Goal: Task Accomplishment & Management: Complete application form

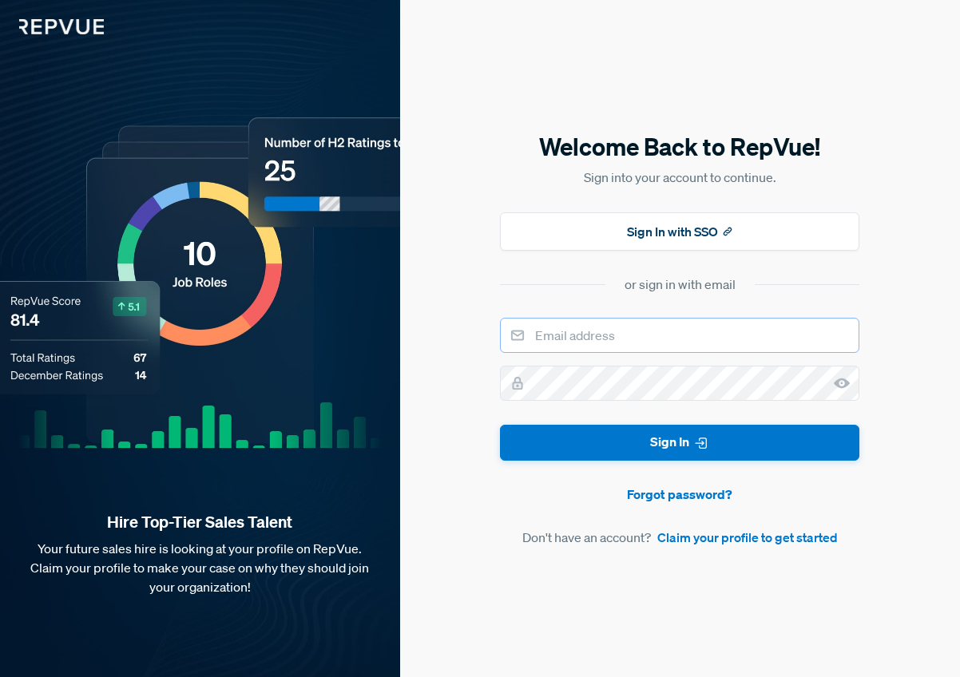
click at [609, 327] on input "email" at bounding box center [679, 335] width 359 height 35
click at [485, 351] on div "Welcome Back to RepVue! Sign into your account to continue. Sign In with SSO or…" at bounding box center [680, 338] width 560 height 677
click at [740, 544] on link "Claim your profile to get started" at bounding box center [747, 537] width 180 height 19
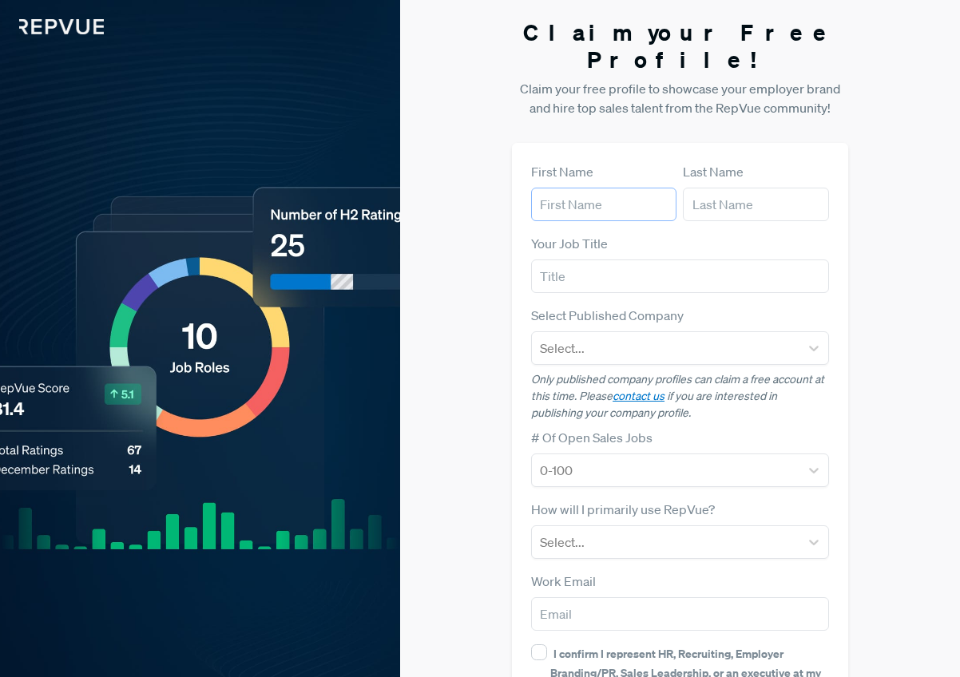
click at [598, 188] on input "text" at bounding box center [603, 205] width 145 height 34
type input "[PERSON_NAME]"
click at [554, 260] on input "text" at bounding box center [680, 277] width 298 height 34
type input "Sales"
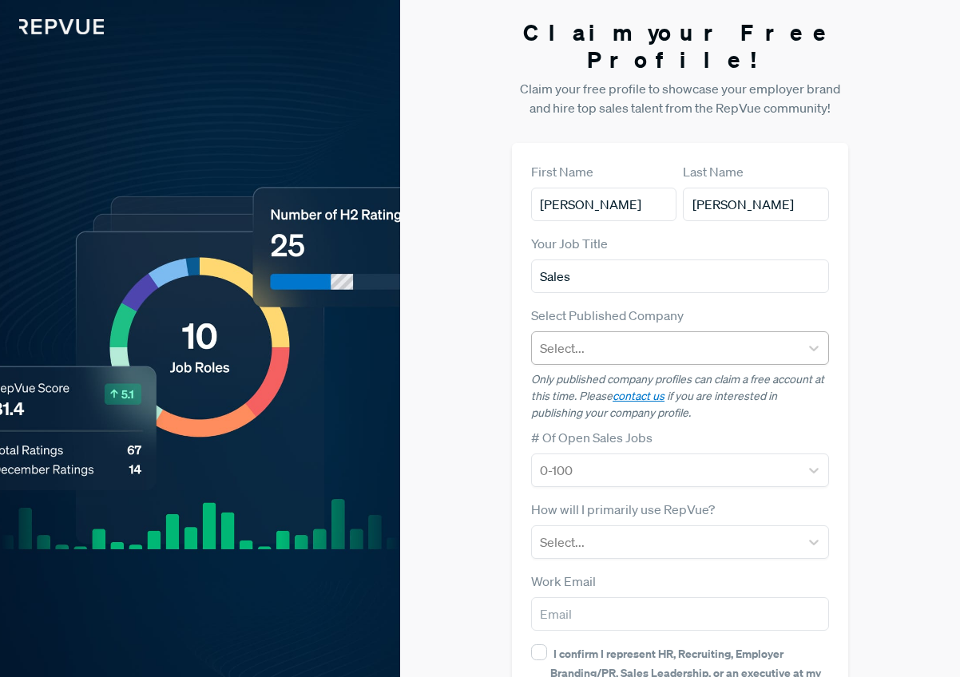
click at [593, 337] on div at bounding box center [666, 348] width 252 height 22
click at [601, 337] on div at bounding box center [666, 348] width 252 height 22
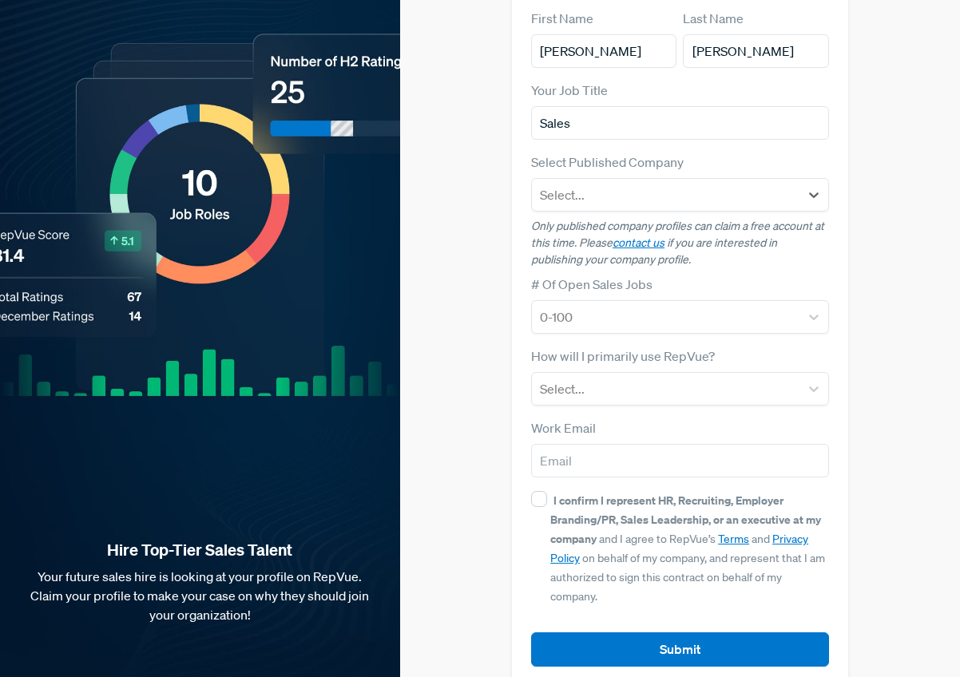
scroll to position [154, 0]
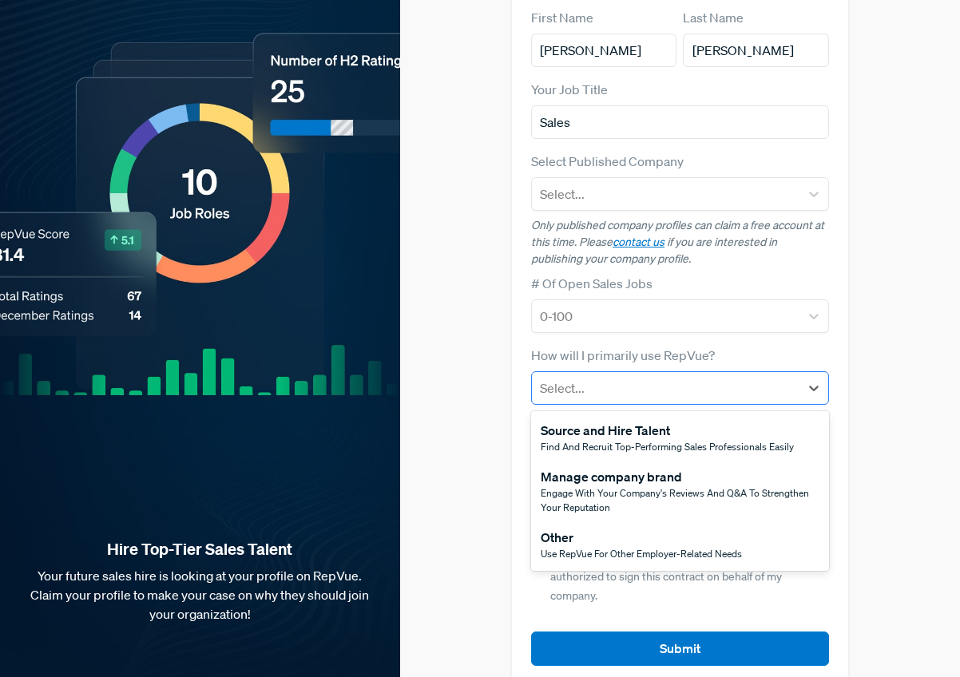
click at [607, 377] on div at bounding box center [666, 388] width 252 height 22
click at [621, 421] on div "Source and Hire Talent" at bounding box center [667, 430] width 253 height 19
click at [617, 377] on div at bounding box center [666, 388] width 252 height 22
click at [589, 528] on div "Other" at bounding box center [641, 537] width 201 height 19
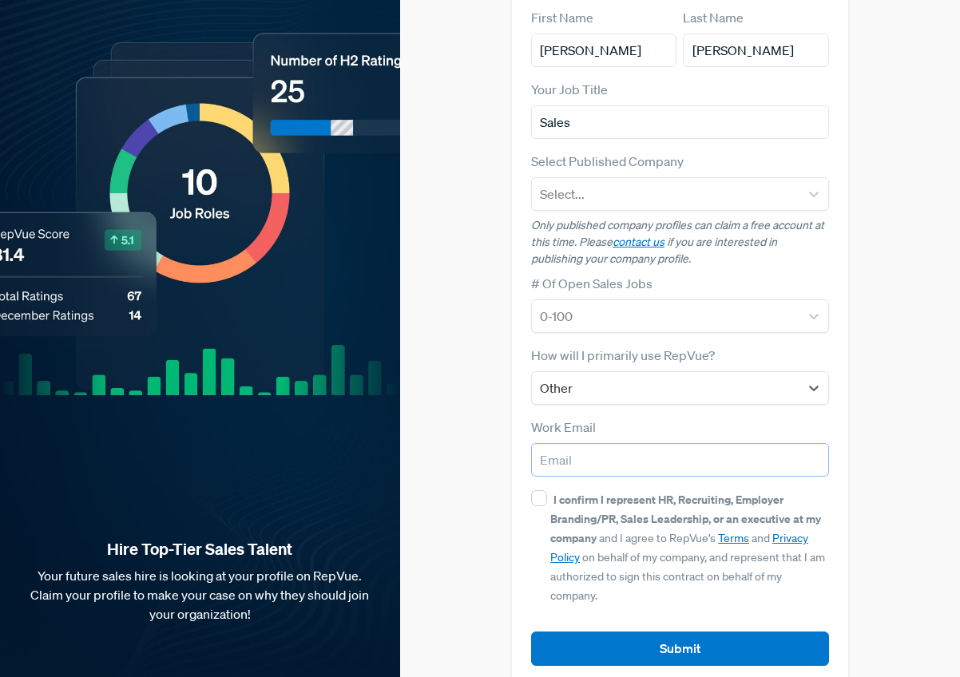
click at [595, 443] on input "email" at bounding box center [680, 460] width 298 height 34
type input "[PERSON_NAME][EMAIL_ADDRESS][DOMAIN_NAME]"
click at [539, 490] on input "I confirm I represent HR, Recruiting, Employer Branding/PR, Sales Leadership, o…" at bounding box center [539, 498] width 16 height 16
checkbox input "true"
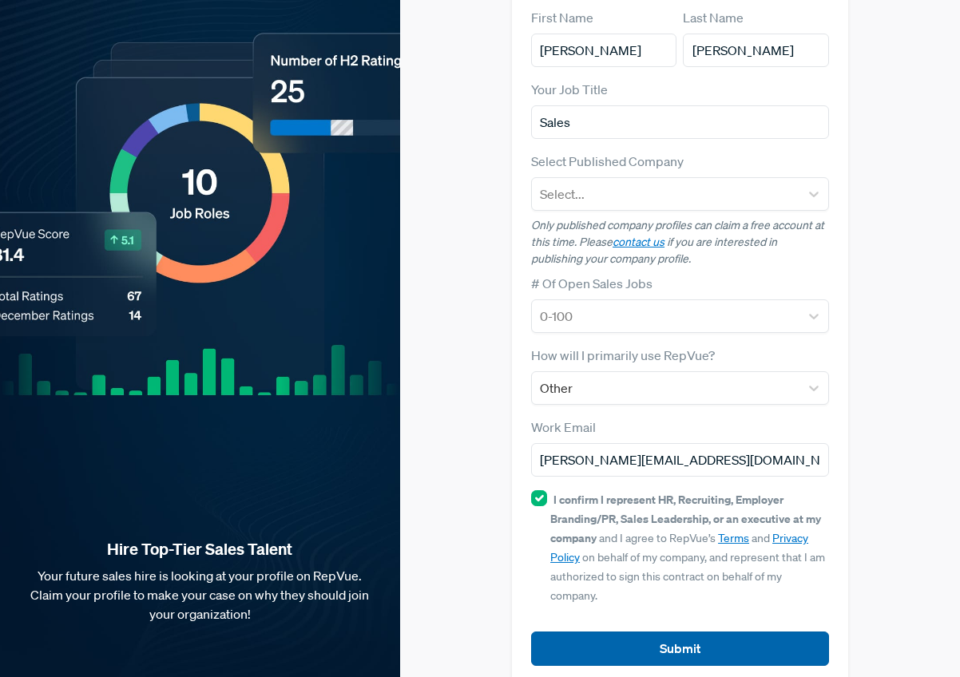
click at [656, 632] on button "Submit" at bounding box center [680, 649] width 298 height 34
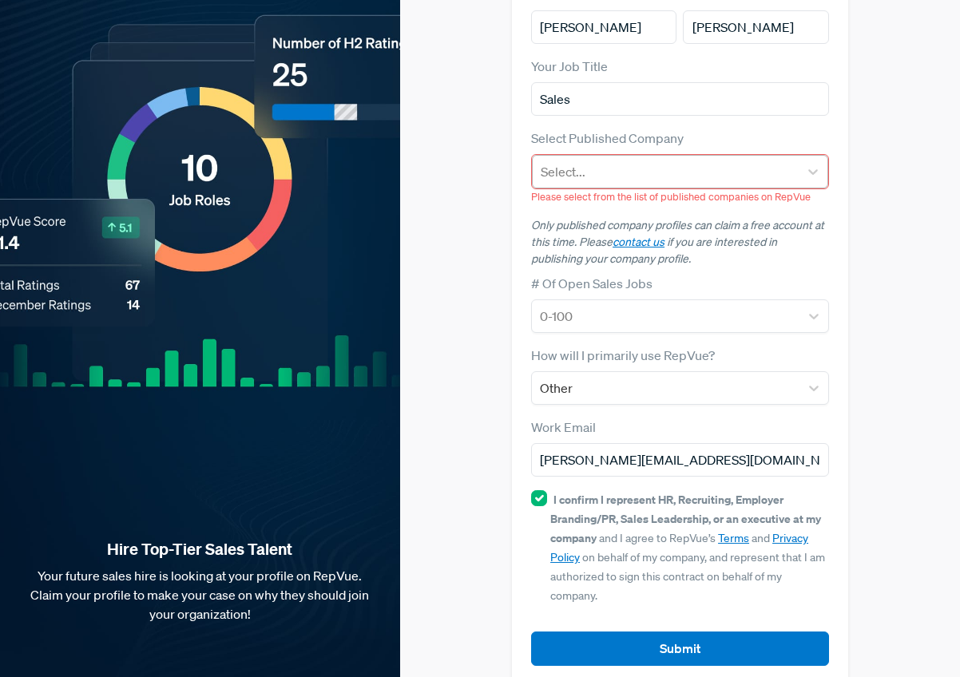
click at [581, 161] on div at bounding box center [666, 172] width 250 height 22
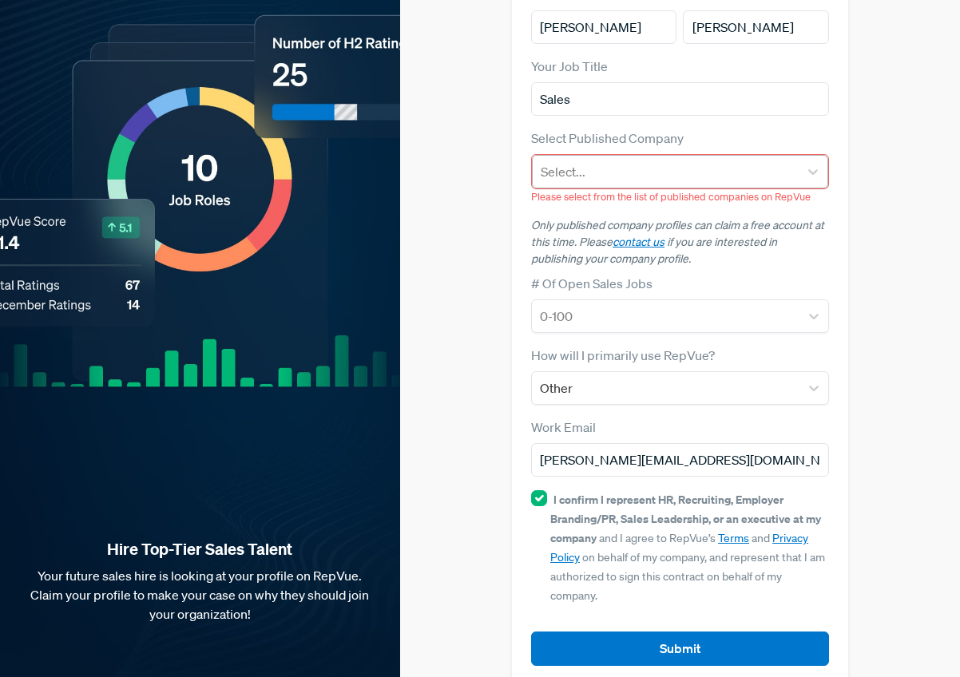
click at [696, 161] on div at bounding box center [666, 172] width 250 height 22
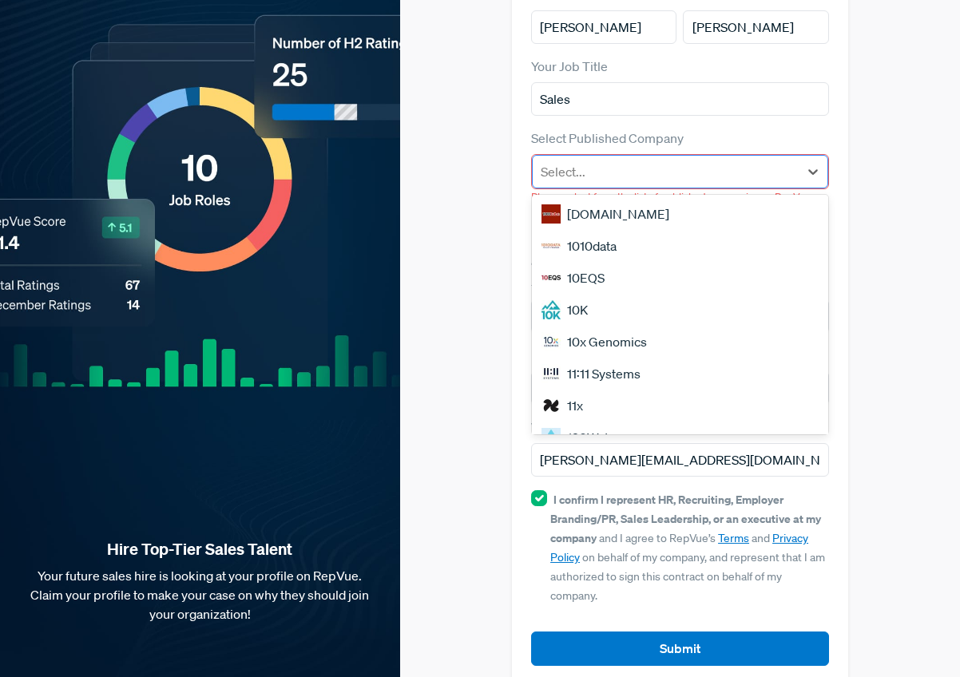
type input "g"
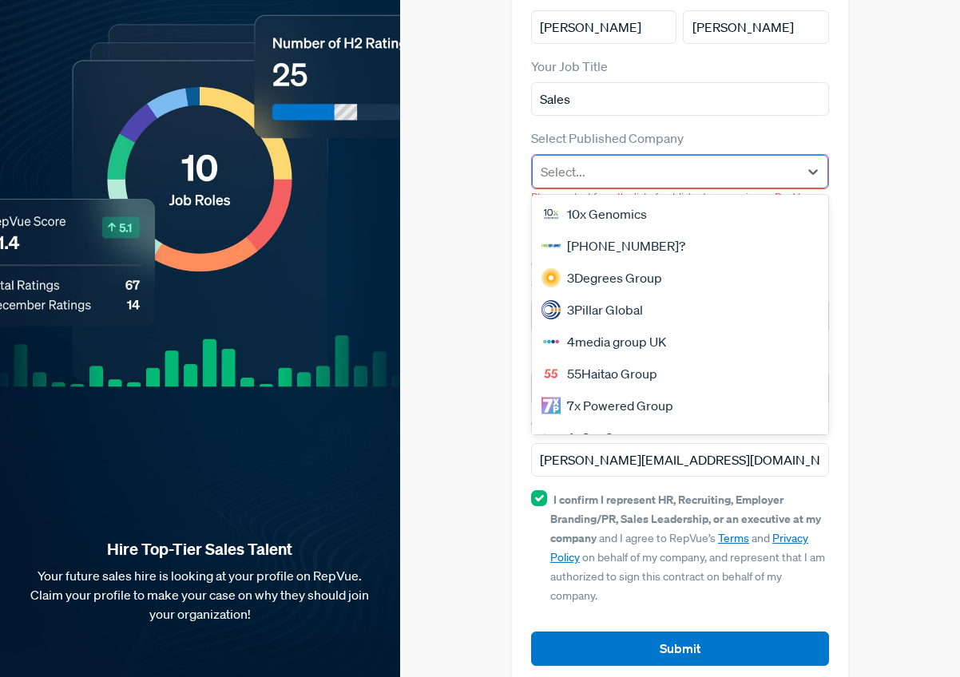
scroll to position [154, 0]
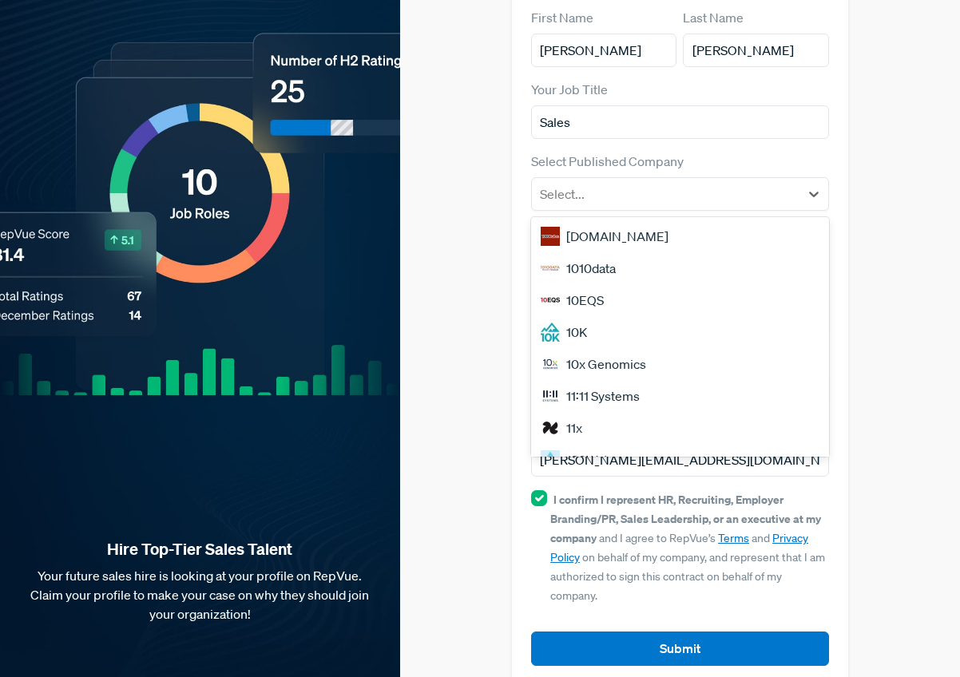
click at [443, 217] on div "Claim your Free Profile! Claim your free profile to showcase your employer bran…" at bounding box center [680, 275] width 560 height 859
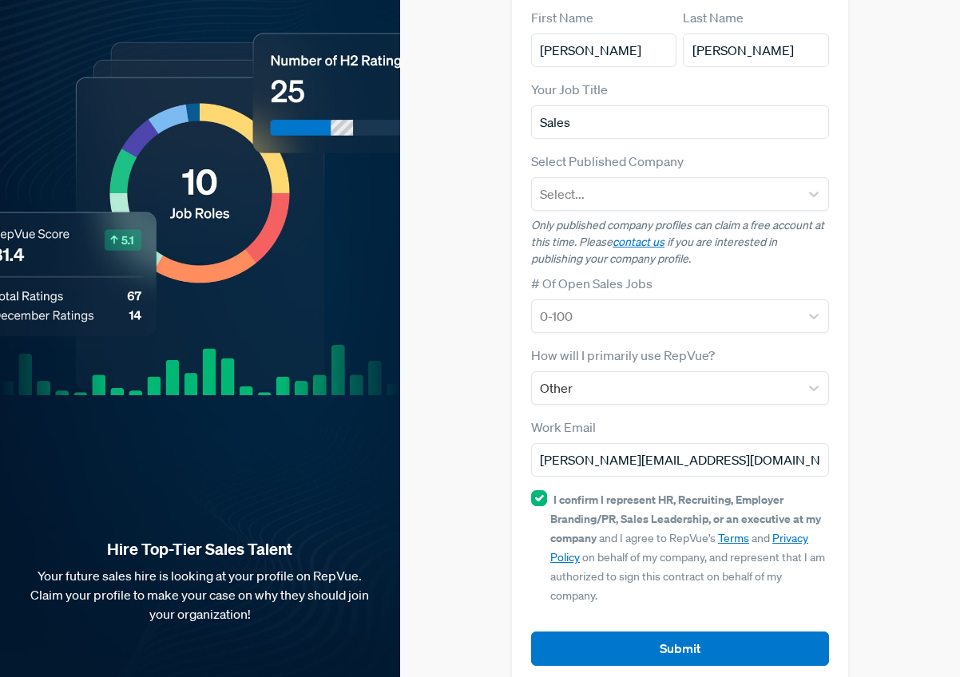
scroll to position [0, 0]
